Goal: Task Accomplishment & Management: Complete application form

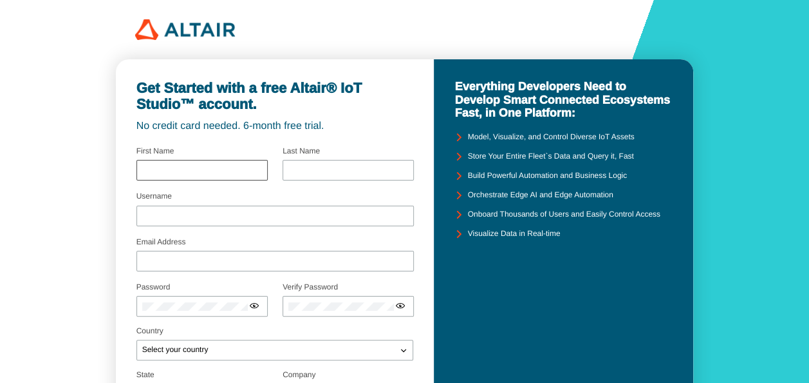
click at [256, 162] on div at bounding box center [202, 170] width 131 height 21
click at [191, 179] on div at bounding box center [202, 170] width 131 height 21
click at [196, 170] on input "text" at bounding box center [202, 170] width 120 height 9
click at [156, 169] on input "text" at bounding box center [202, 170] width 120 height 9
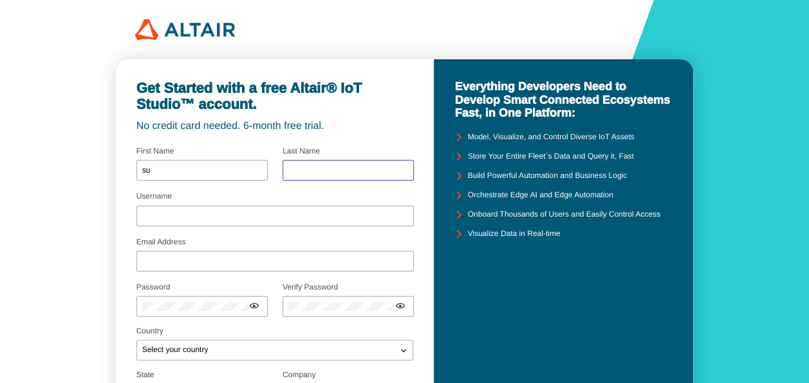
click at [312, 169] on input "text" at bounding box center [349, 170] width 120 height 9
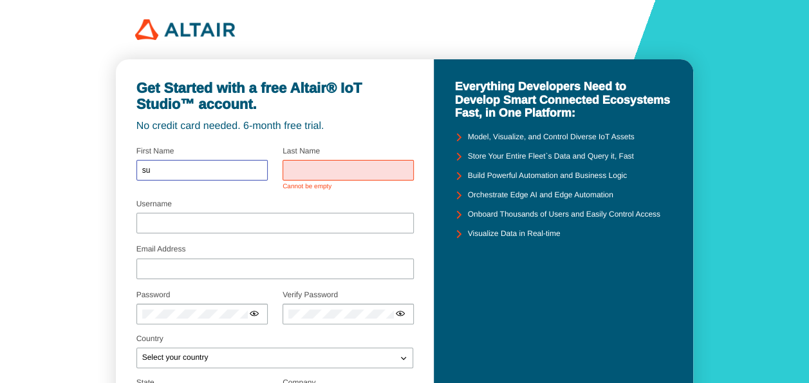
click at [162, 173] on input "su" at bounding box center [202, 170] width 120 height 9
type input "s"
type input "Sunisa"
click at [318, 167] on input "text" at bounding box center [349, 170] width 120 height 9
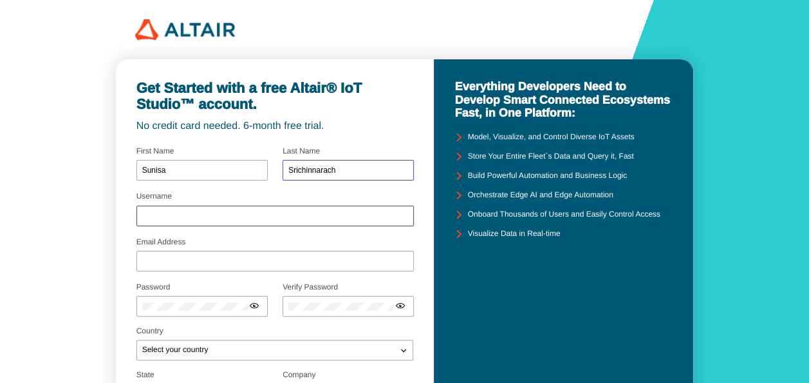
type input "Srichinnarach"
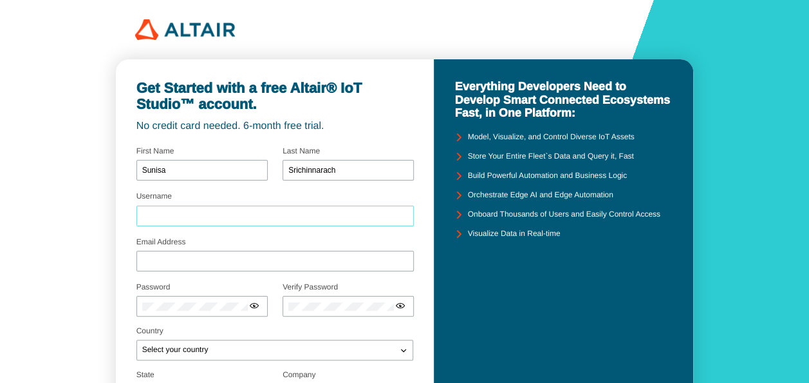
click at [270, 215] on input "Username" at bounding box center [275, 215] width 267 height 9
type input "สุนิสา"
type input "[EMAIL_ADDRESS][PERSON_NAME][DOMAIN_NAME]"
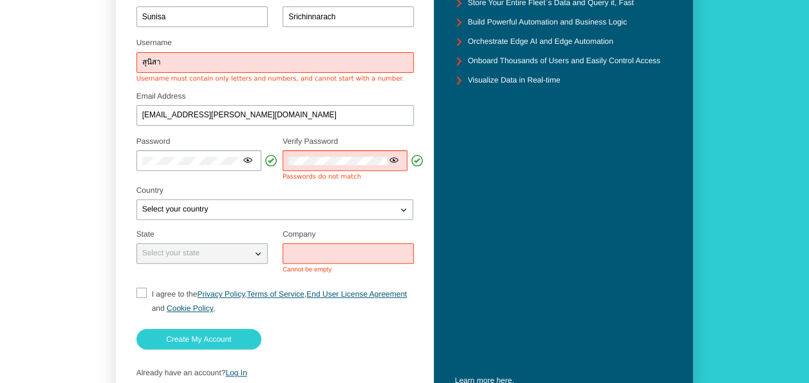
scroll to position [155, 0]
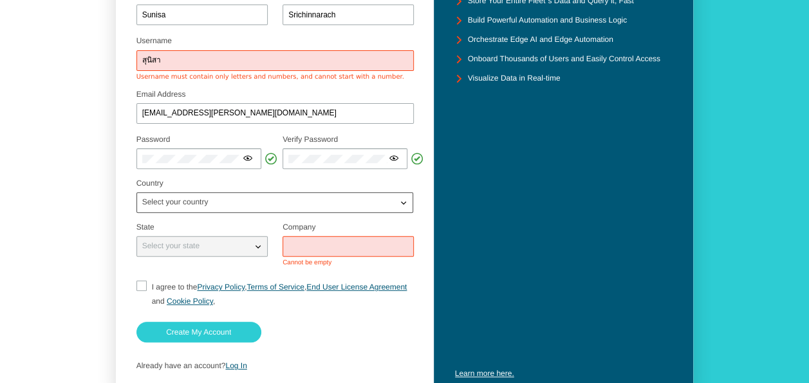
click at [404, 210] on div "Select your country" at bounding box center [276, 202] width 278 height 21
click at [405, 205] on iron-icon at bounding box center [403, 202] width 13 height 13
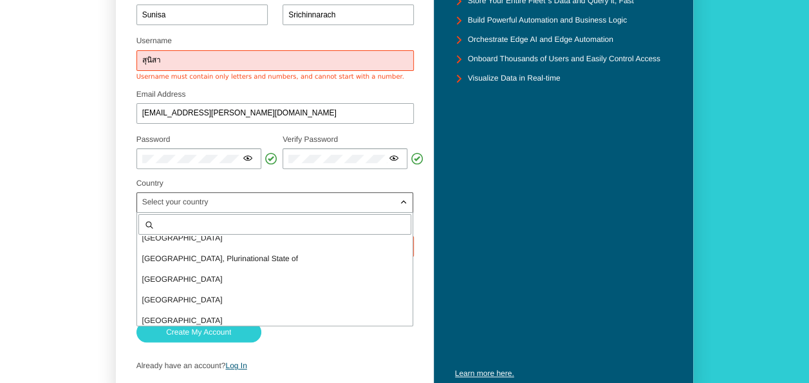
scroll to position [0, 0]
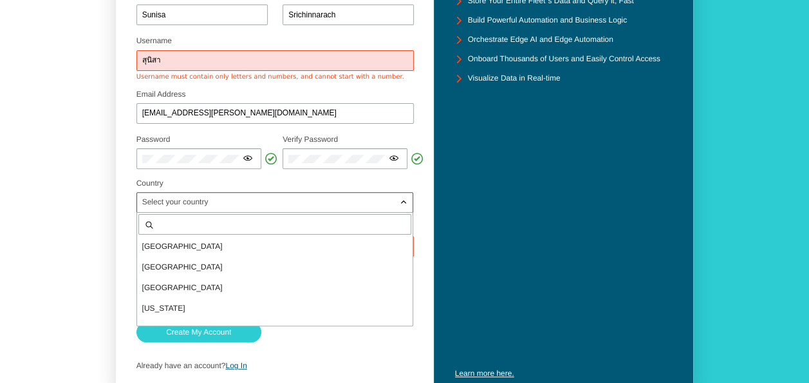
click at [240, 220] on input "text" at bounding box center [282, 224] width 248 height 9
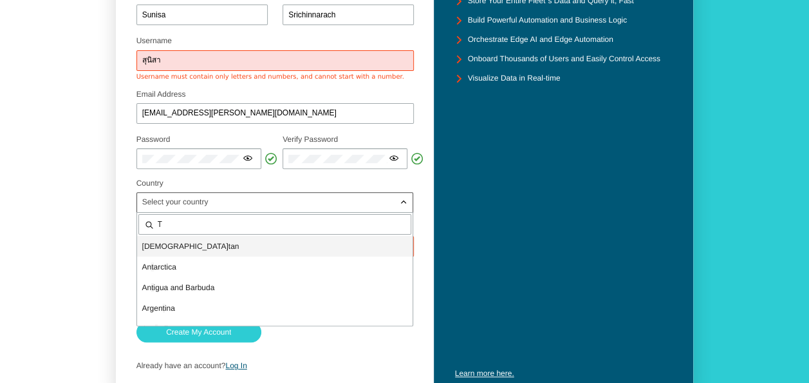
click at [229, 248] on p "Afghanis t an" at bounding box center [275, 246] width 276 height 13
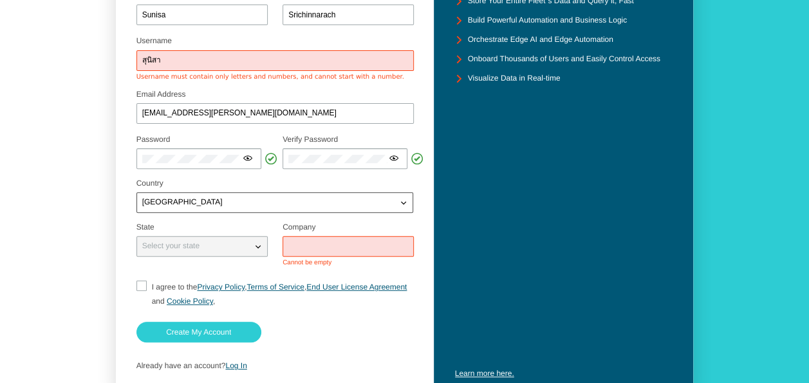
click at [396, 203] on div "Afghanistan" at bounding box center [267, 202] width 261 height 13
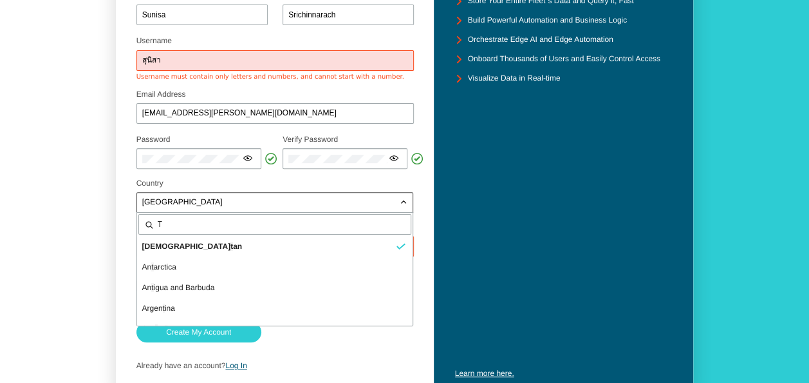
click at [178, 223] on input "T" at bounding box center [282, 224] width 248 height 9
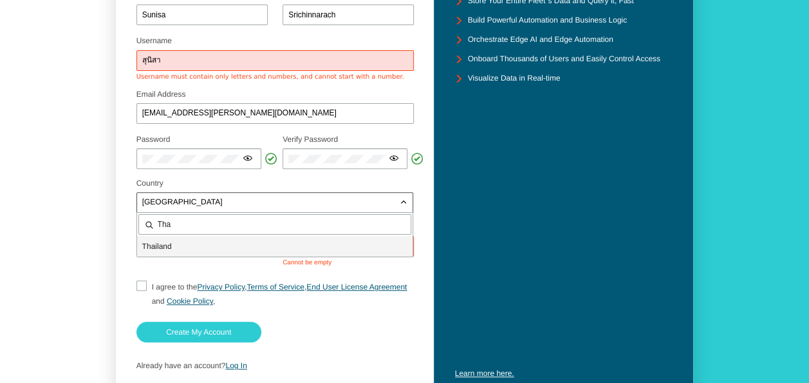
type input "Tha"
click at [168, 247] on span "Tha iland" at bounding box center [157, 245] width 30 height 9
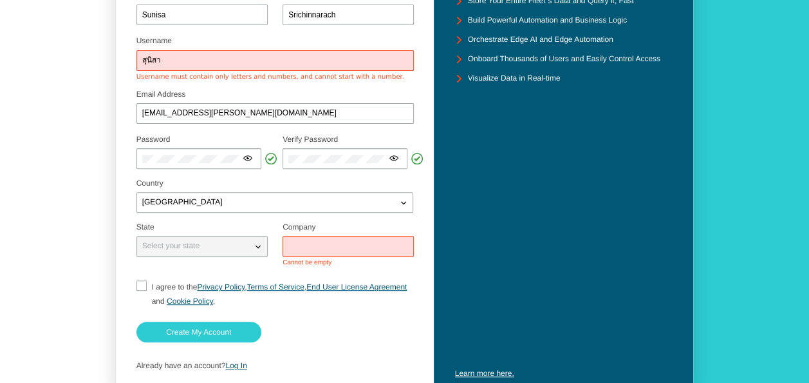
click at [259, 245] on iron-icon at bounding box center [258, 246] width 13 height 13
drag, startPoint x: 259, startPoint y: 245, endPoint x: 308, endPoint y: 249, distance: 49.7
click at [308, 249] on div "Select your state" at bounding box center [276, 244] width 278 height 53
click at [308, 249] on input "text" at bounding box center [349, 245] width 120 height 9
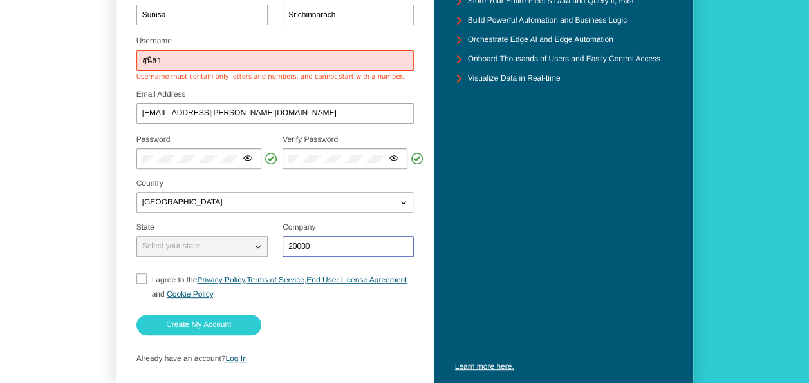
type input "20000"
click at [261, 249] on iron-icon at bounding box center [258, 246] width 13 height 13
click at [144, 276] on span "<svg xmlns="http://www.w3.org/2000/svg" width="24" height="24" aria-hidden="tru…" at bounding box center [142, 278] width 10 height 10
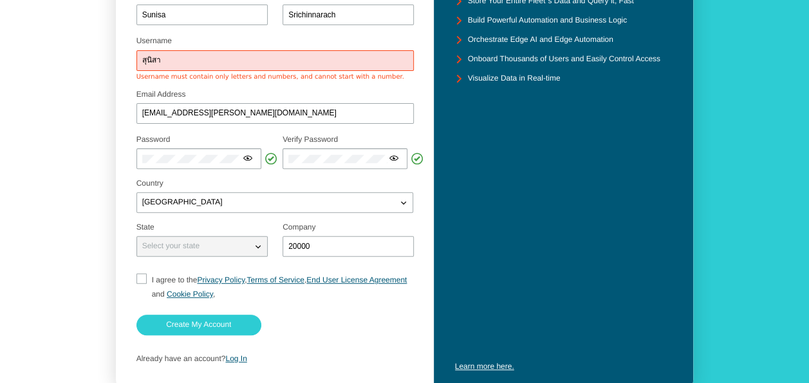
click at [143, 276] on input "I agree to the Privacy Policy , Terms of Service , End User License Agreement a…" at bounding box center [141, 287] width 8 height 28
checkbox input "true"
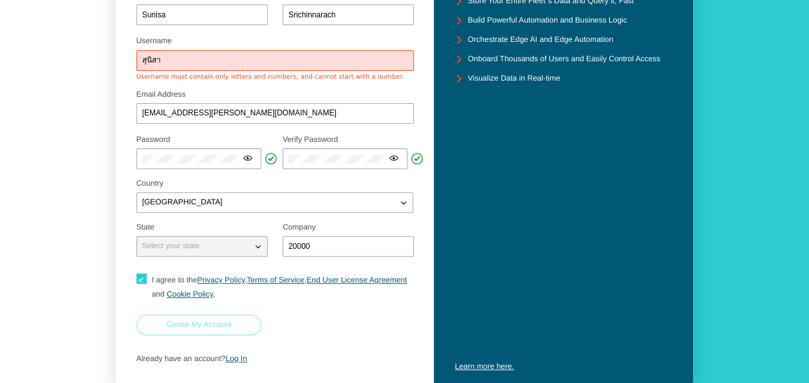
click at [0, 0] on slot "Create My Account" at bounding box center [0, 0] width 0 height 0
click at [241, 318] on paper-button "Create My Account" at bounding box center [199, 324] width 125 height 21
click at [314, 247] on input "20000" at bounding box center [349, 245] width 120 height 9
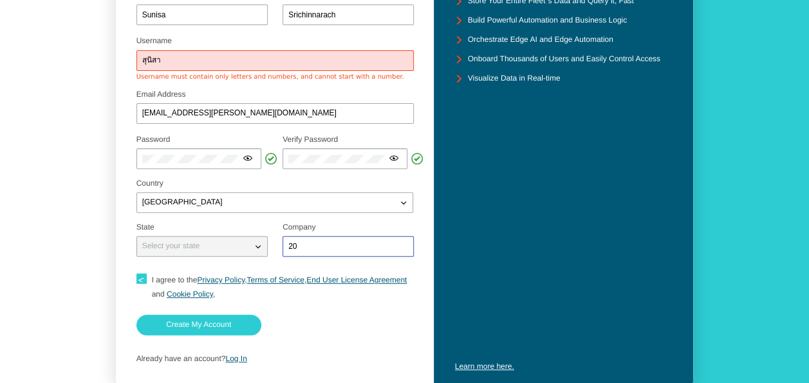
type input "2"
type input "Private"
click at [259, 247] on iron-icon at bounding box center [258, 246] width 13 height 13
click at [325, 251] on div "Private" at bounding box center [348, 246] width 131 height 21
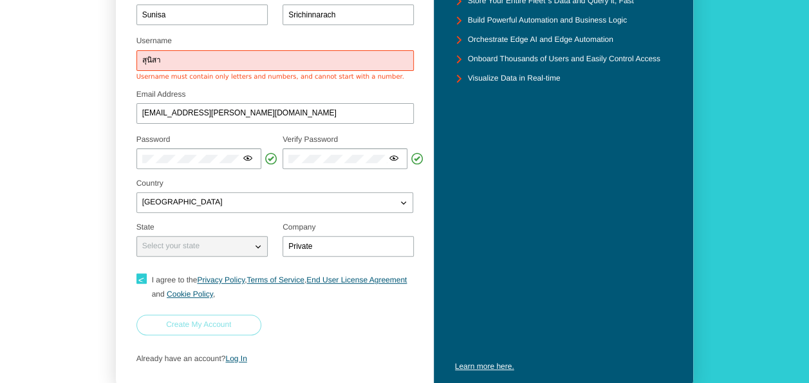
click at [0, 0] on slot "Create My Account" at bounding box center [0, 0] width 0 height 0
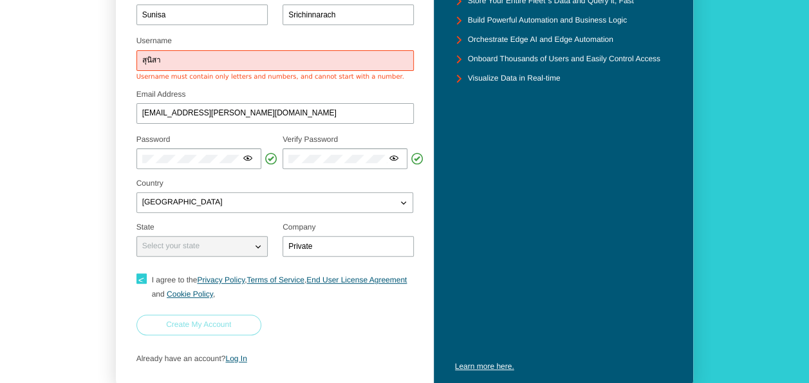
click at [0, 0] on slot "Create My Account" at bounding box center [0, 0] width 0 height 0
click at [174, 62] on input "สุนิสา" at bounding box center [275, 60] width 267 height 9
click at [170, 63] on input "สุนิสา" at bounding box center [275, 60] width 267 height 9
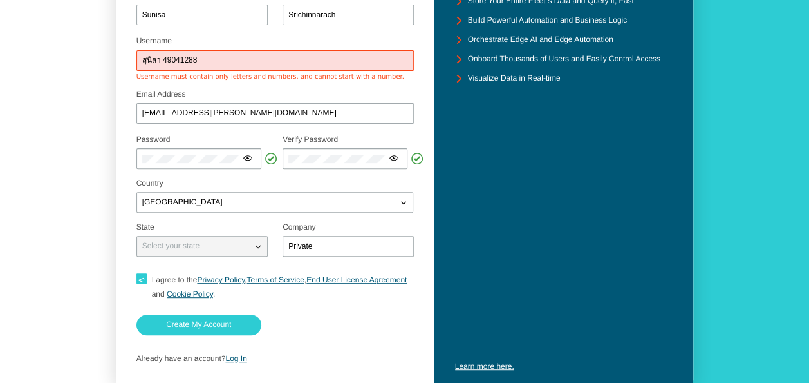
click at [162, 59] on input "สุนิสา 49041288" at bounding box center [275, 60] width 267 height 9
click at [162, 59] on input "Sunisa49041288" at bounding box center [275, 60] width 267 height 9
click at [203, 57] on input "Sunisa49041288" at bounding box center [275, 60] width 267 height 9
click at [203, 57] on input "Sunisa49041288n" at bounding box center [275, 60] width 267 height 9
type input "S"
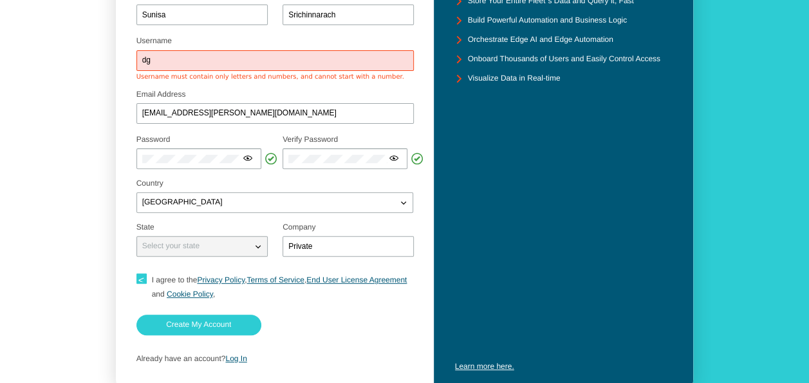
type input "d"
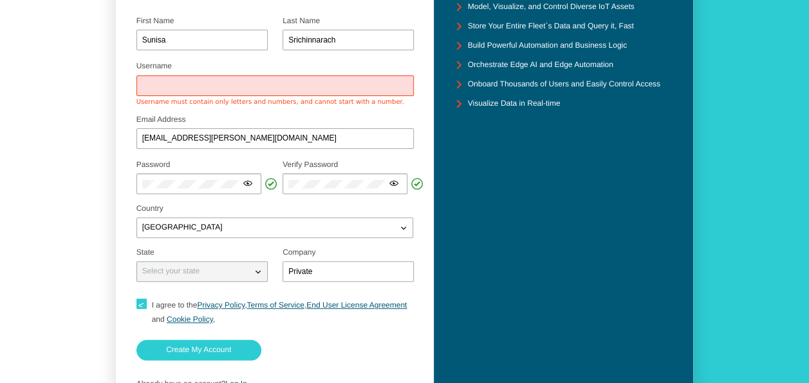
scroll to position [169, 0]
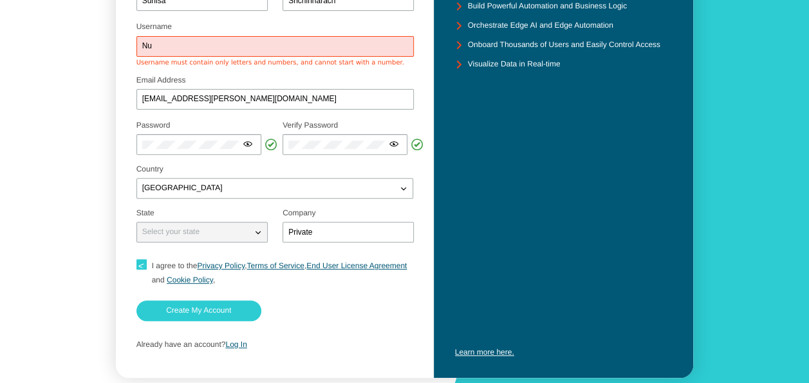
type input "N"
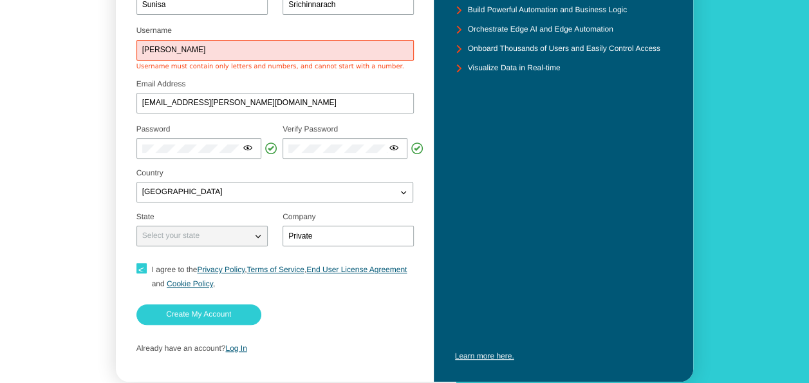
scroll to position [166, 0]
drag, startPoint x: 260, startPoint y: 69, endPoint x: 206, endPoint y: 57, distance: 55.3
click at [206, 57] on div "Username Sunisa Srichinnarach Username must contain only letters and numbers, a…" at bounding box center [276, 49] width 278 height 43
drag, startPoint x: 206, startPoint y: 57, endPoint x: 202, endPoint y: 48, distance: 10.7
click at [202, 48] on input "Sunisa Srichinnarach" at bounding box center [275, 50] width 267 height 9
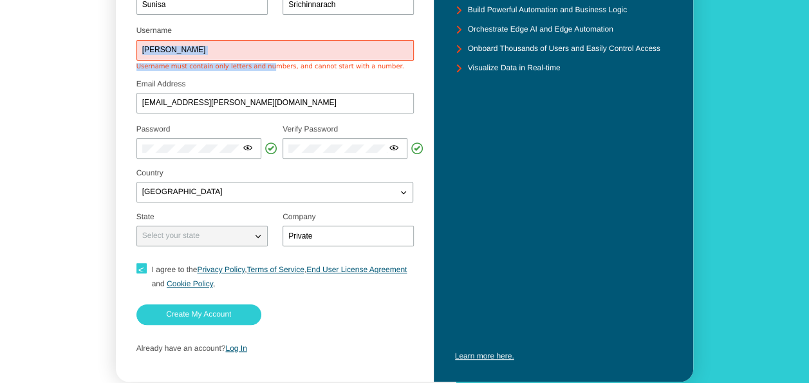
click at [207, 46] on input "Sunisa Srichinnarach" at bounding box center [275, 50] width 267 height 9
click at [219, 46] on input "Sunisa Srichinnarach" at bounding box center [275, 50] width 267 height 9
type input "S"
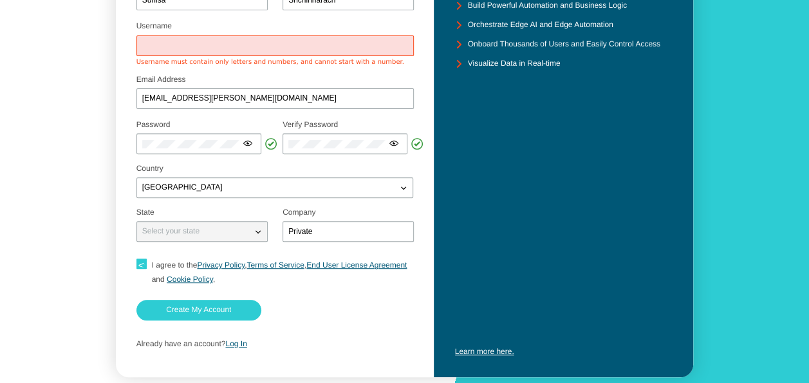
scroll to position [180, 0]
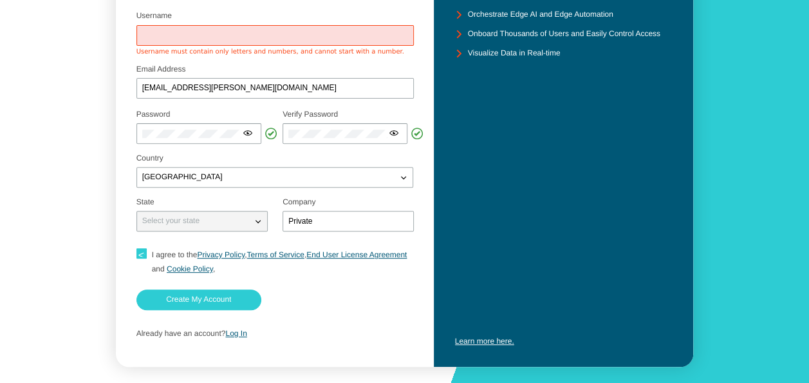
click at [223, 33] on input "Username" at bounding box center [275, 35] width 267 height 9
click at [198, 33] on input "สุนิสา" at bounding box center [275, 35] width 267 height 9
click at [158, 242] on fieldset "I agree to the Privacy Policy , Terms of Service , End User License Agreement a…" at bounding box center [276, 261] width 278 height 39
drag, startPoint x: 186, startPoint y: 304, endPoint x: 186, endPoint y: 287, distance: 16.7
click at [186, 287] on form "Username สุนิสา Username must contain only letters and numbers, and cannot star…" at bounding box center [276, 153] width 278 height 384
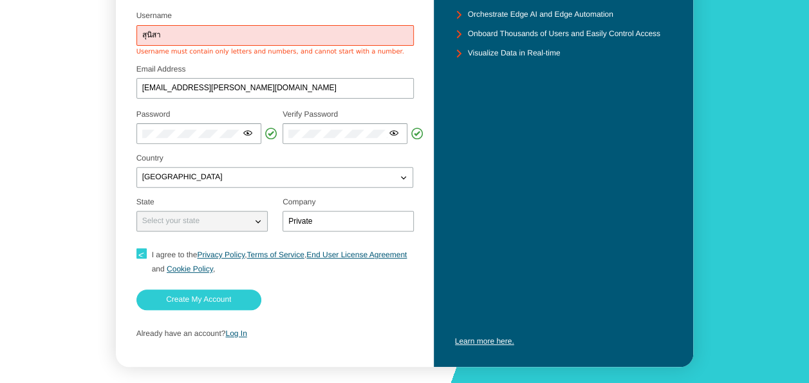
click at [256, 226] on iron-icon at bounding box center [258, 220] width 13 height 13
click at [142, 33] on input "สุนิสา" at bounding box center [275, 35] width 267 height 9
click at [168, 33] on input "สุนิสา" at bounding box center [275, 35] width 267 height 9
type input "ส"
type input "Sunisa49041288"
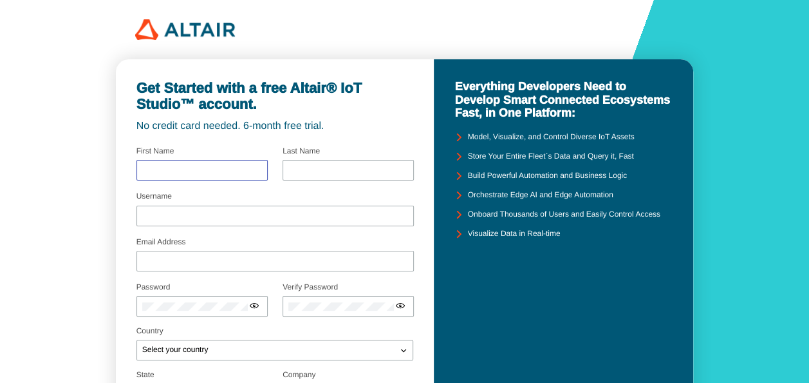
click at [238, 173] on input "text" at bounding box center [202, 170] width 120 height 9
type input "Sunisa"
type input "Srichinnarach"
type input "Sunisa49041288"
type input "[EMAIL_ADDRESS][PERSON_NAME][DOMAIN_NAME]"
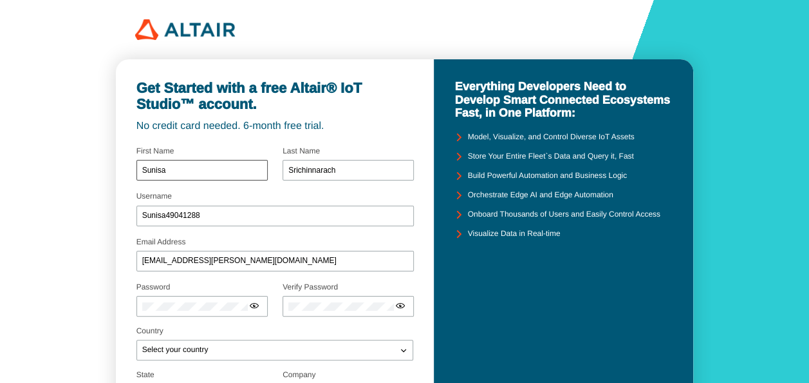
type input "Private"
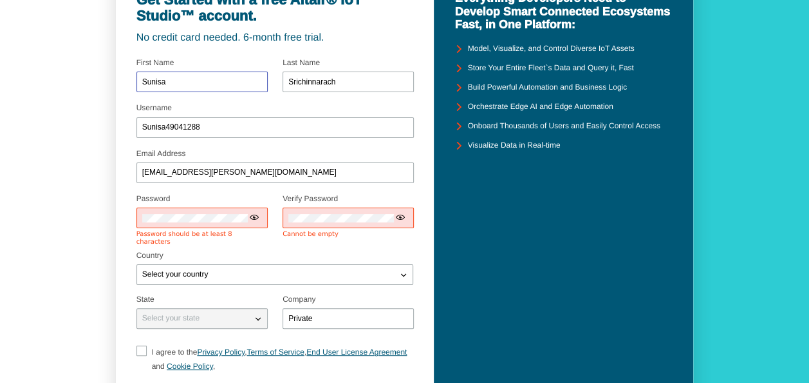
scroll to position [99, 0]
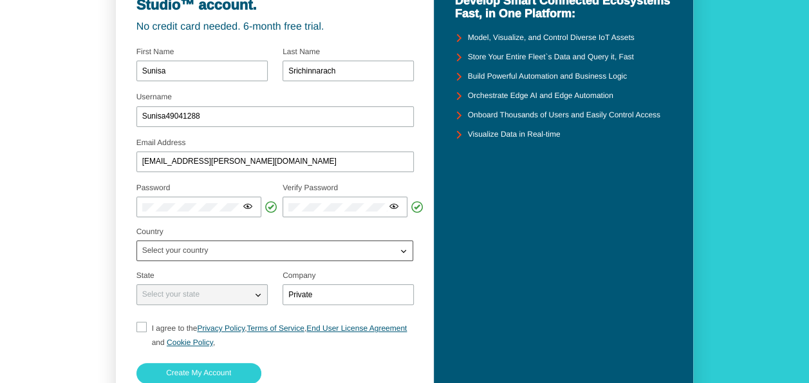
click at [404, 260] on fieldset "Select your country" at bounding box center [276, 246] width 278 height 39
click at [404, 248] on iron-icon at bounding box center [403, 250] width 13 height 13
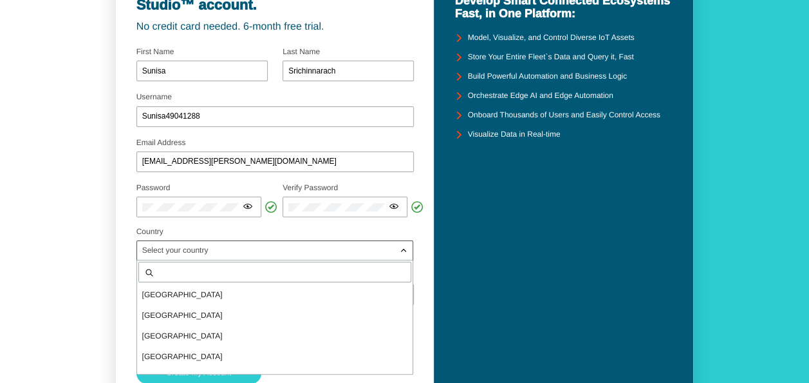
scroll to position [3739, 0]
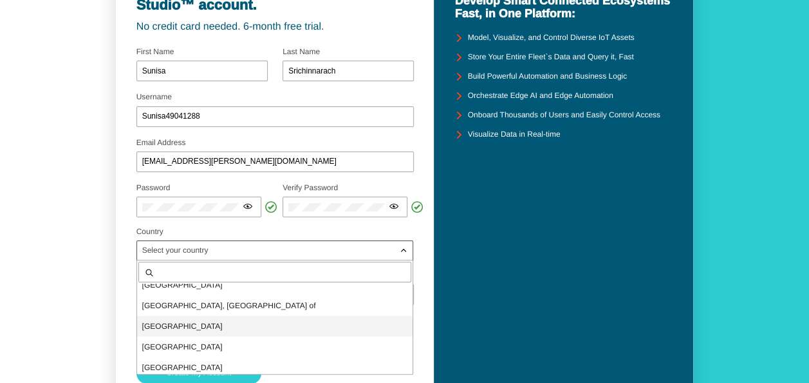
click at [156, 327] on span "Thailand" at bounding box center [182, 325] width 80 height 9
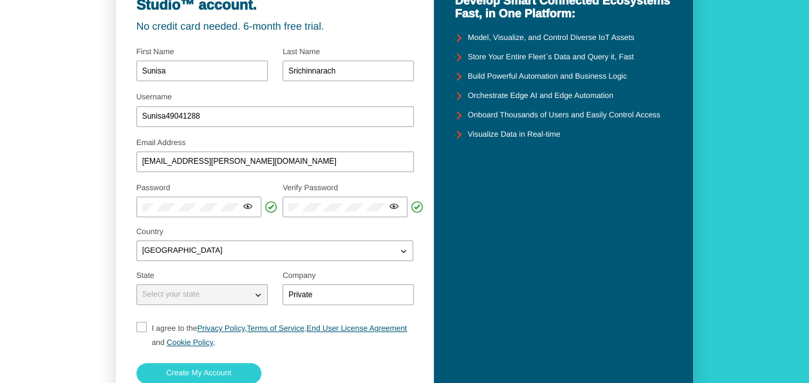
click at [247, 296] on div "Select your state" at bounding box center [194, 294] width 115 height 13
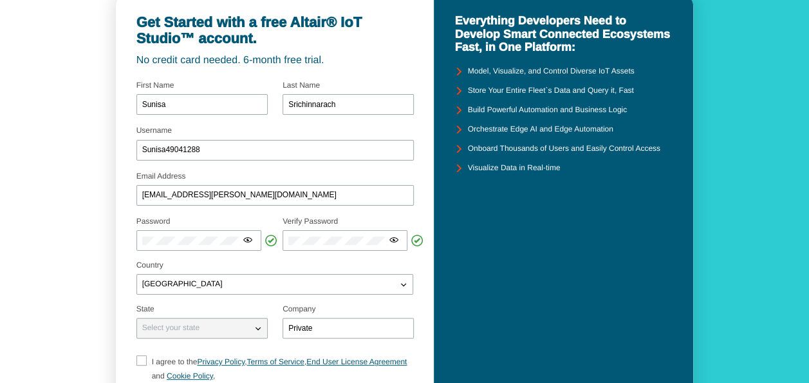
scroll to position [69, 0]
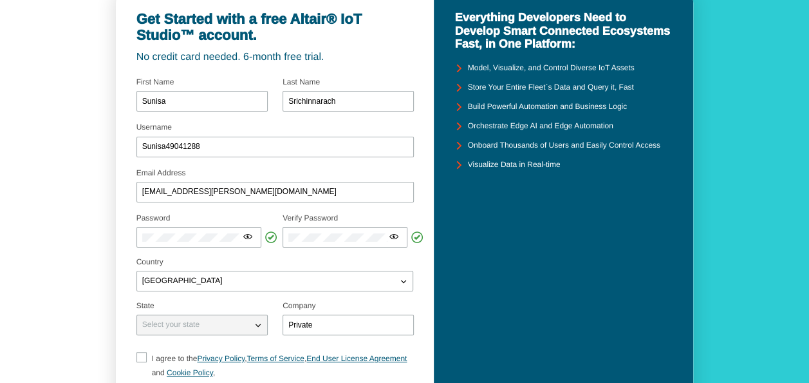
click at [137, 356] on input "I agree to the Privacy Policy , Terms of Service , End User License Agreement a…" at bounding box center [141, 366] width 8 height 28
checkbox input "true"
click at [137, 356] on input "I agree to the Privacy Policy , Terms of Service , End User License Agreement a…" at bounding box center [141, 366] width 8 height 28
click at [254, 322] on iron-icon at bounding box center [258, 324] width 13 height 13
click at [806, 211] on div "Get Started with a free Altair® IoT Studio™ account. No credit card needed. 6-m…" at bounding box center [404, 216] width 809 height 571
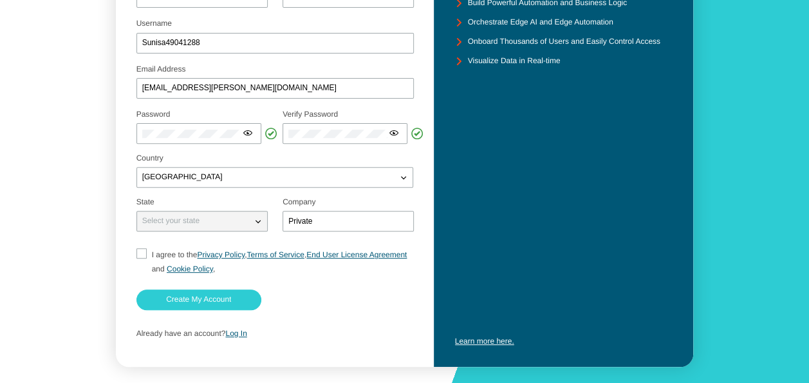
scroll to position [188, 0]
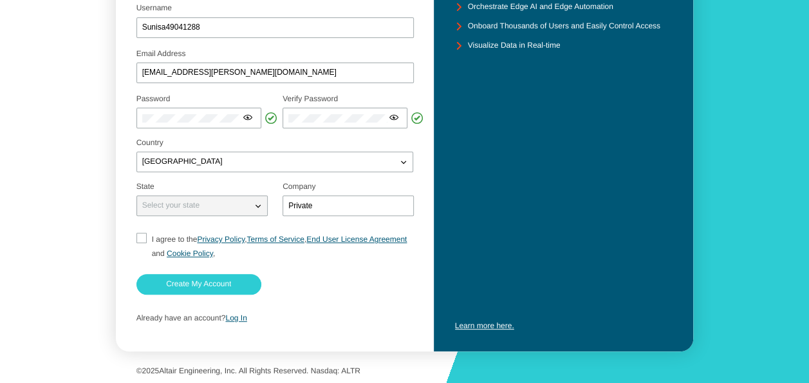
click at [144, 234] on input "I agree to the Privacy Policy , Terms of Service , End User License Agreement a…" at bounding box center [141, 246] width 8 height 28
checkbox input "true"
click at [0, 0] on slot "Create My Account" at bounding box center [0, 0] width 0 height 0
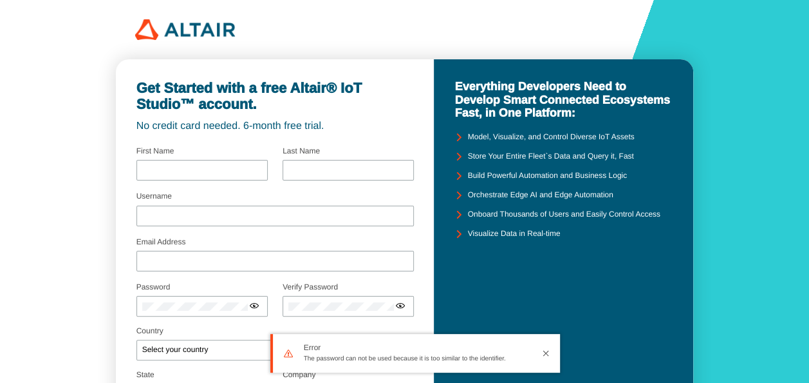
type input "Sunisa"
type input "Srichinnarach"
type input "Sunisa49041288"
type input "[EMAIL_ADDRESS][PERSON_NAME][DOMAIN_NAME]"
type input "Private"
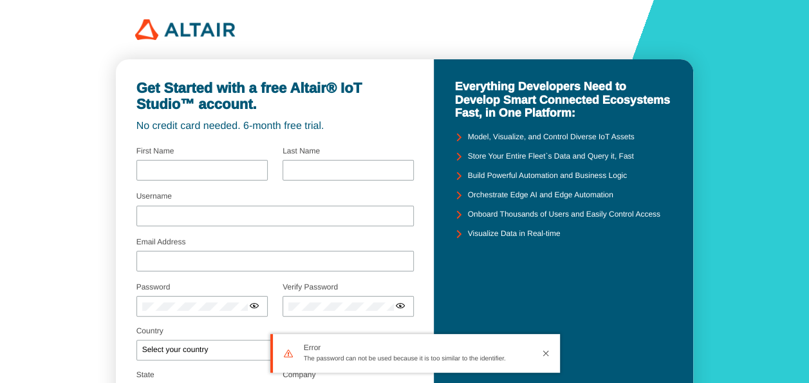
checkbox input "true"
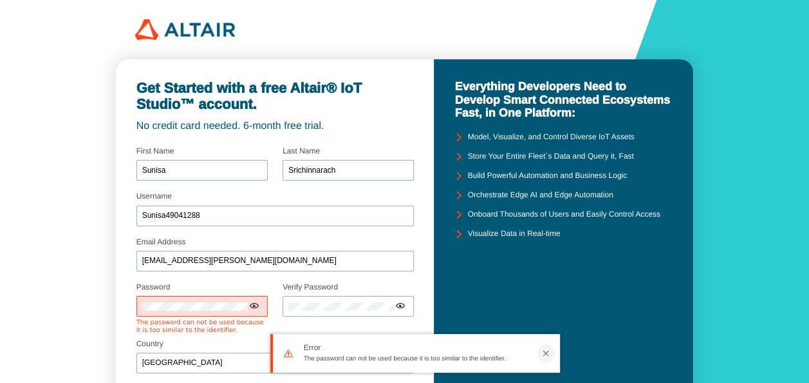
click at [549, 348] on iron-icon at bounding box center [546, 353] width 10 height 10
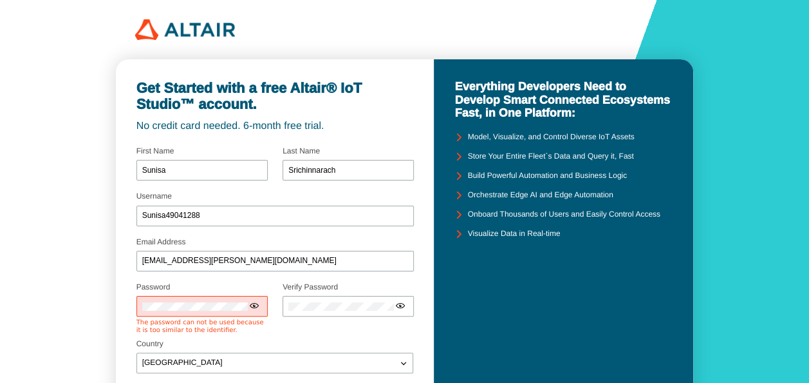
click at [71, 301] on div "Get Started with a free Altair® IoT Studio™ account. No credit card needed. 6-m…" at bounding box center [404, 292] width 809 height 584
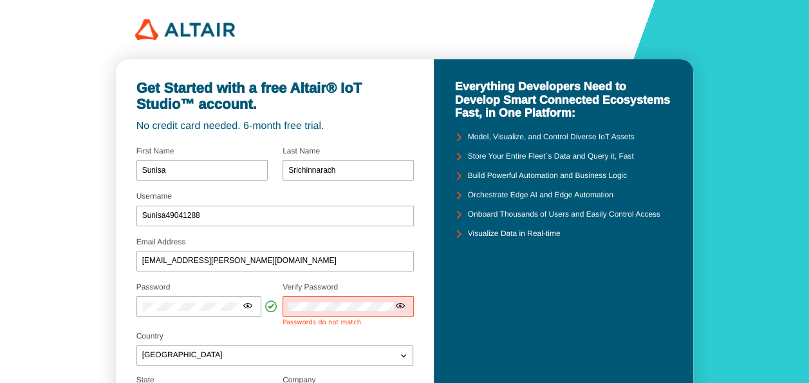
click at [328, 298] on div at bounding box center [348, 306] width 131 height 21
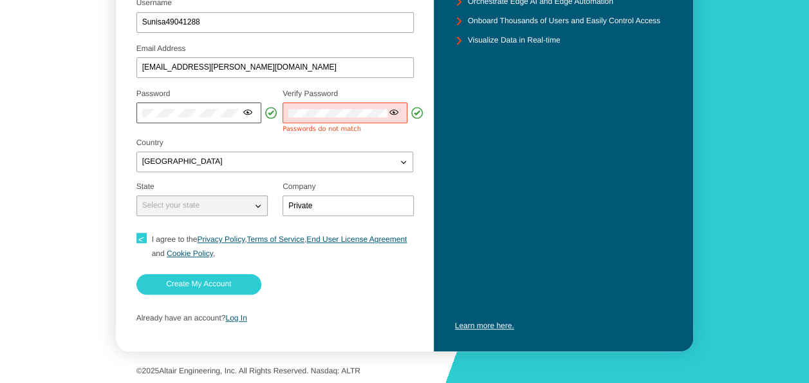
scroll to position [188, 0]
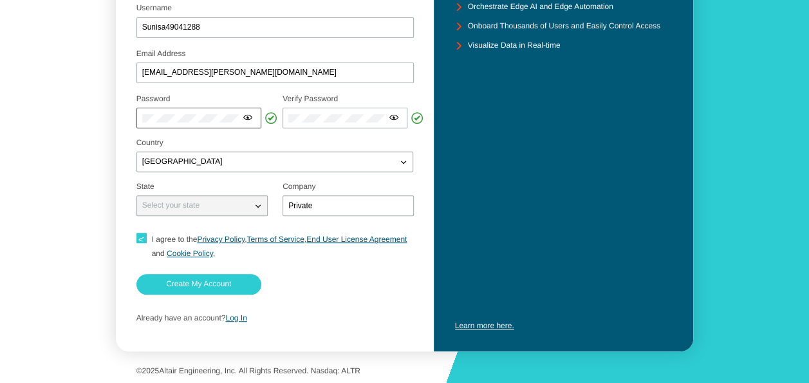
click at [245, 113] on iron-icon at bounding box center [248, 117] width 10 height 10
click at [391, 117] on iron-icon at bounding box center [394, 117] width 10 height 10
click at [191, 156] on div "Thailand" at bounding box center [267, 161] width 261 height 13
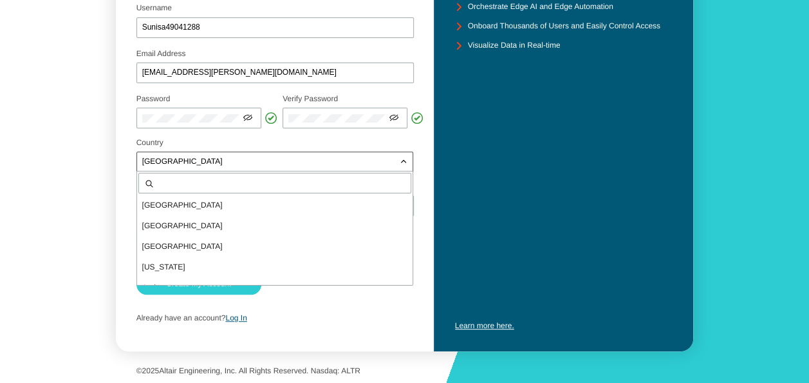
click at [233, 163] on div "Thailand" at bounding box center [267, 161] width 261 height 13
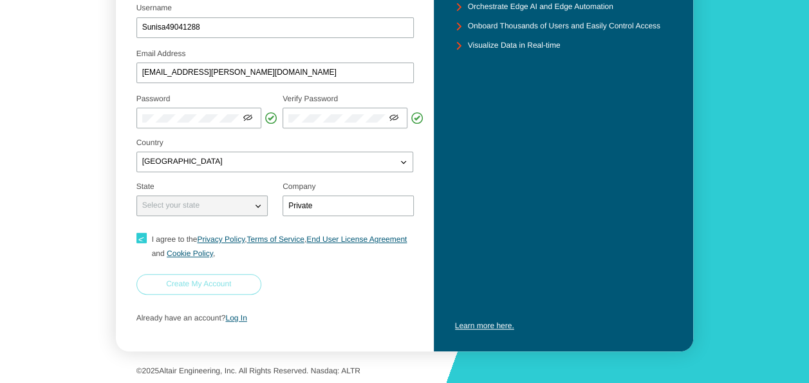
click at [218, 276] on paper-button "Create My Account" at bounding box center [199, 284] width 125 height 21
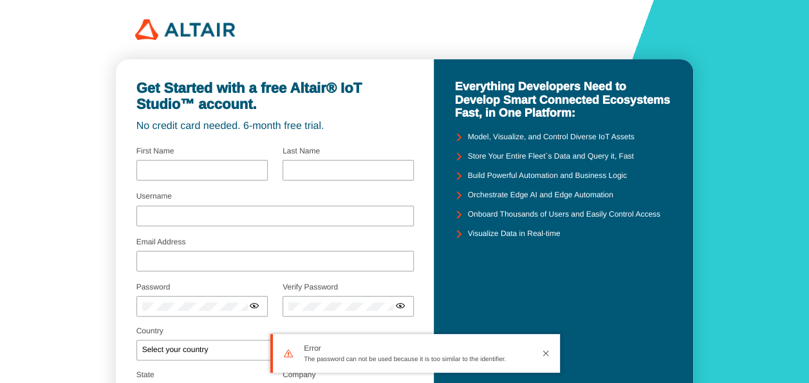
type input "Sunisa"
type input "Srichinnarach"
type input "Sunisa49041288"
type input "[EMAIL_ADDRESS][PERSON_NAME][DOMAIN_NAME]"
type input "Private"
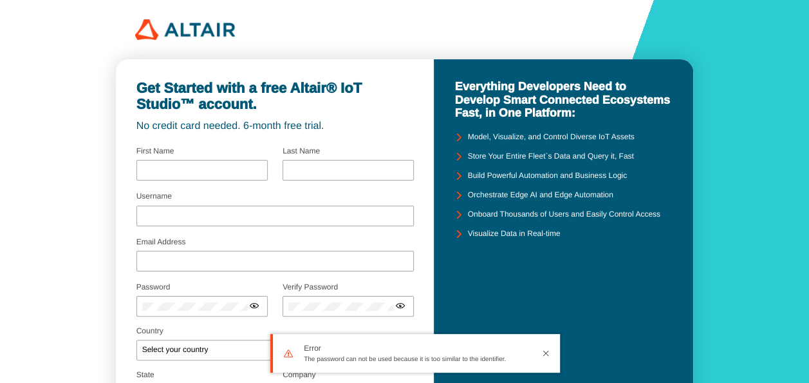
checkbox input "true"
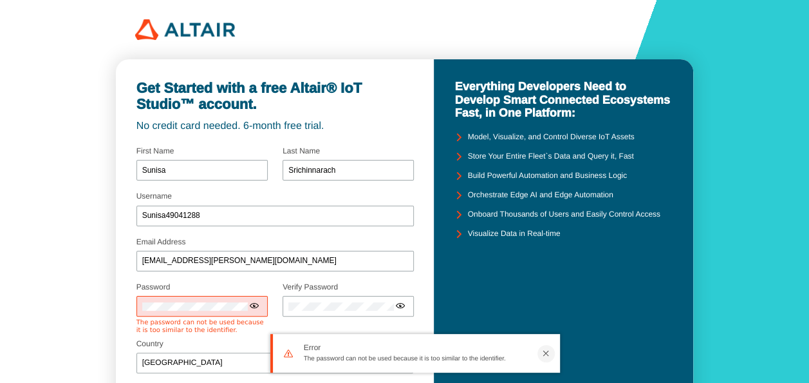
click at [547, 356] on iron-icon at bounding box center [546, 353] width 10 height 10
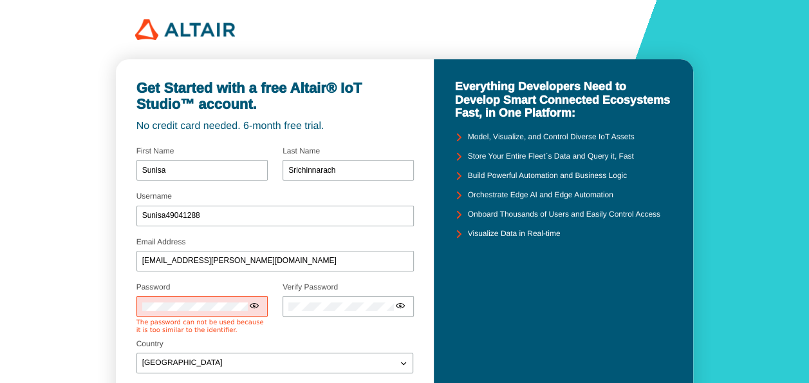
click at [122, 303] on div "Get Started with a free Altair® IoT Studio™ account. No credit card needed. 6-m…" at bounding box center [275, 305] width 319 height 493
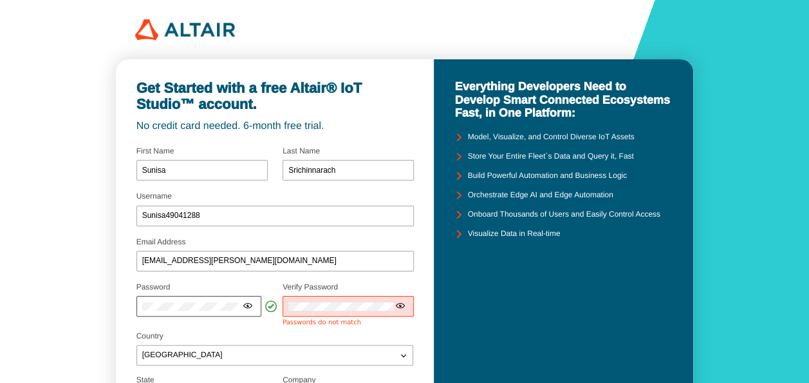
click at [243, 310] on iron-icon at bounding box center [248, 305] width 10 height 10
click at [271, 303] on div "Password Select your password carefully Use at least 8 characters a passphrase …" at bounding box center [276, 305] width 278 height 53
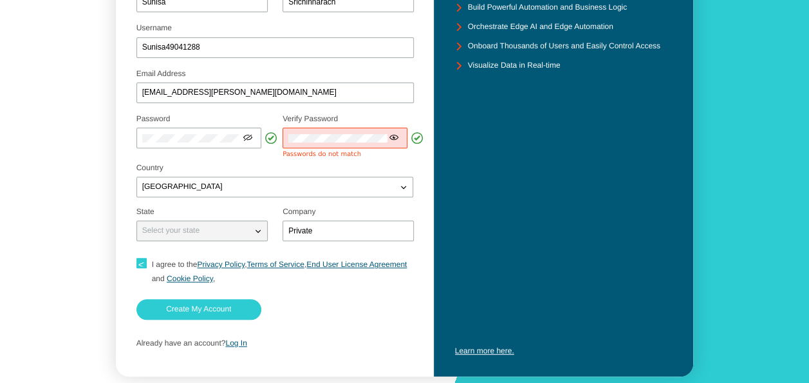
scroll to position [184, 0]
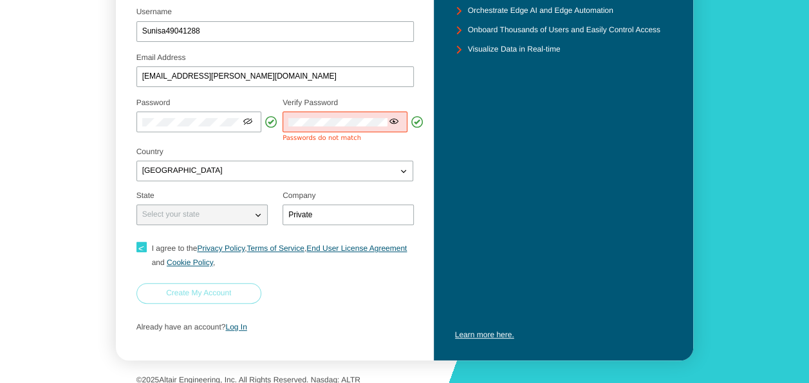
click at [234, 287] on paper-button "Create My Account" at bounding box center [199, 293] width 125 height 21
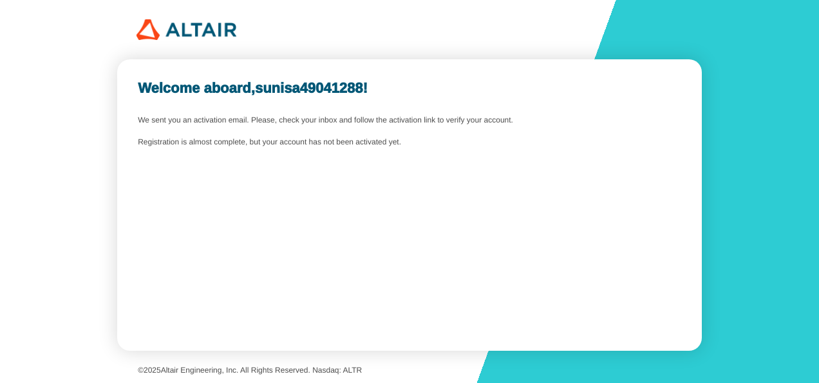
click at [359, 90] on b "sunisa49041288" at bounding box center [309, 88] width 108 height 16
